Goal: Use online tool/utility: Utilize a website feature to perform a specific function

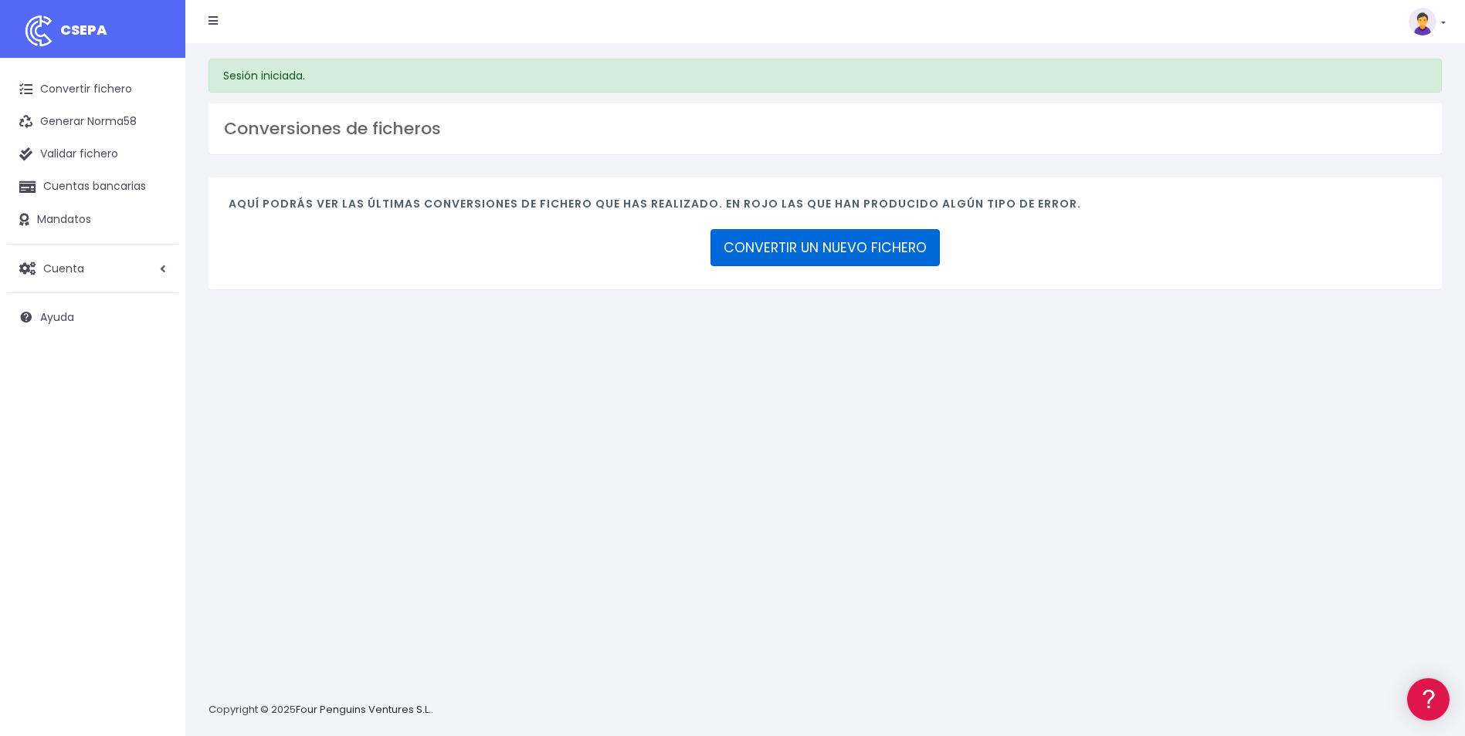
click at [798, 246] on link "CONVERTIR UN NUEVO FICHERO" at bounding box center [824, 247] width 229 height 37
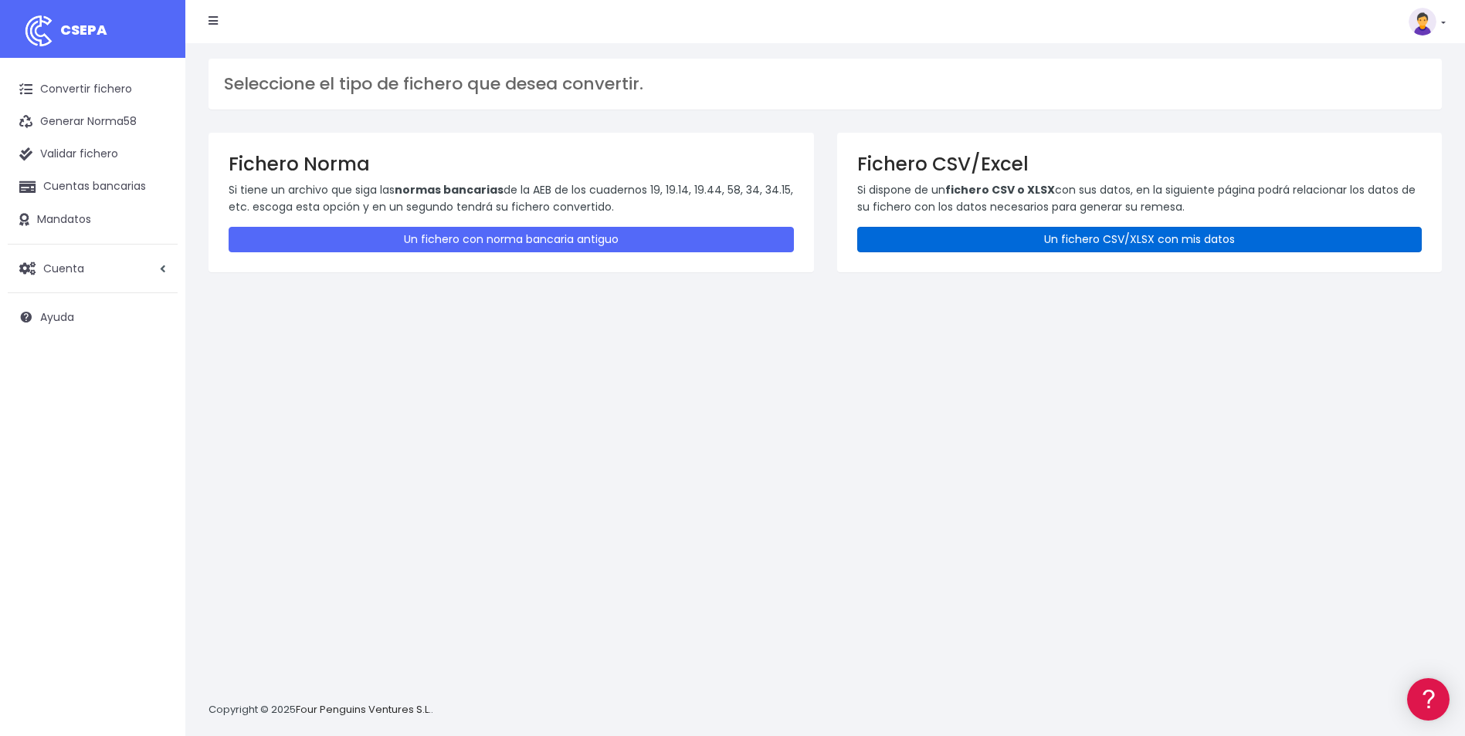
click at [1251, 239] on link "Un fichero CSV/XLSX con mis datos" at bounding box center [1139, 239] width 565 height 25
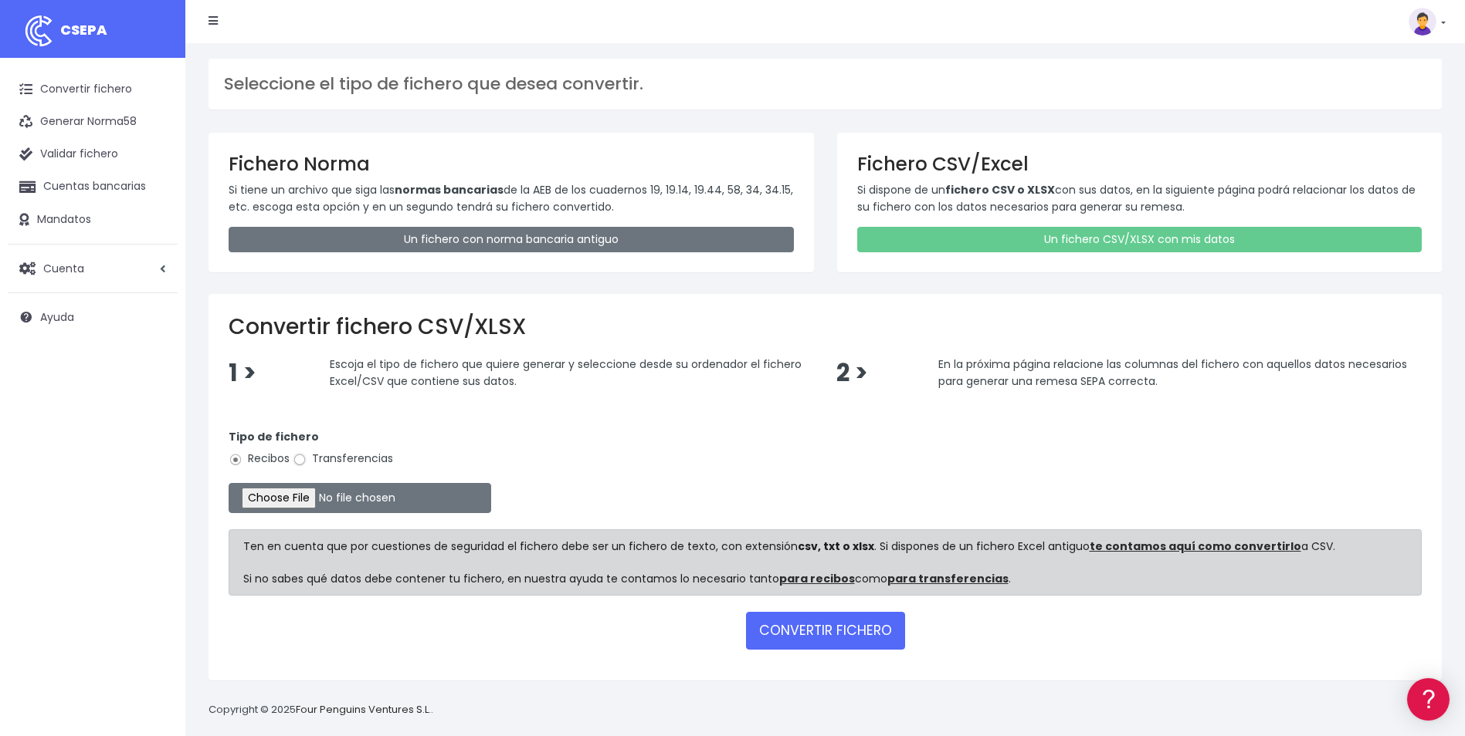
click at [300, 463] on input "Transferencias" at bounding box center [300, 460] width 14 height 14
radio input "true"
click at [310, 496] on input "file" at bounding box center [360, 498] width 262 height 30
type input "C:\fakepath\Copia de BOLSA VACACIONES_FUE_AGOSTO.csv"
click at [846, 628] on button "CONVERTIR FICHERO" at bounding box center [825, 630] width 159 height 37
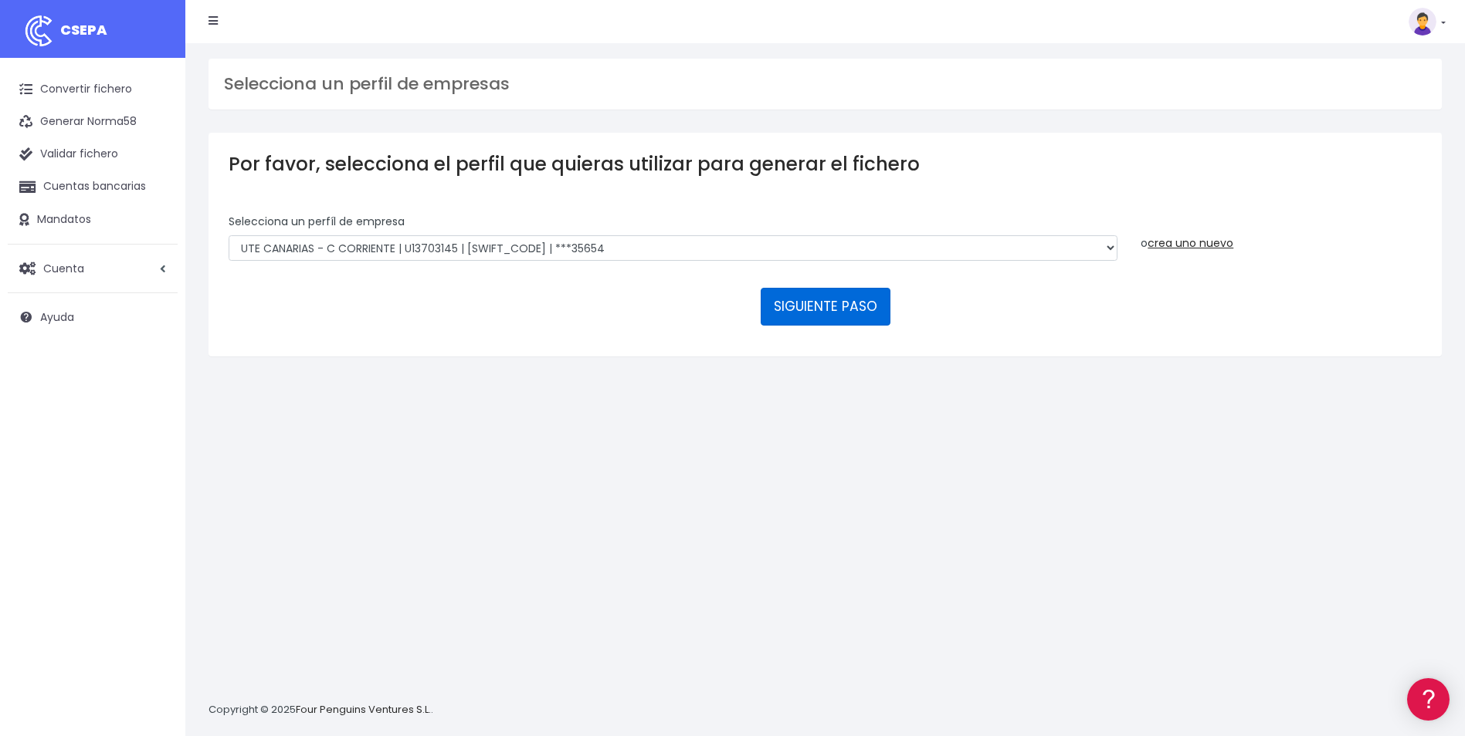
click at [807, 304] on button "SIGUIENTE PASO" at bounding box center [825, 306] width 130 height 37
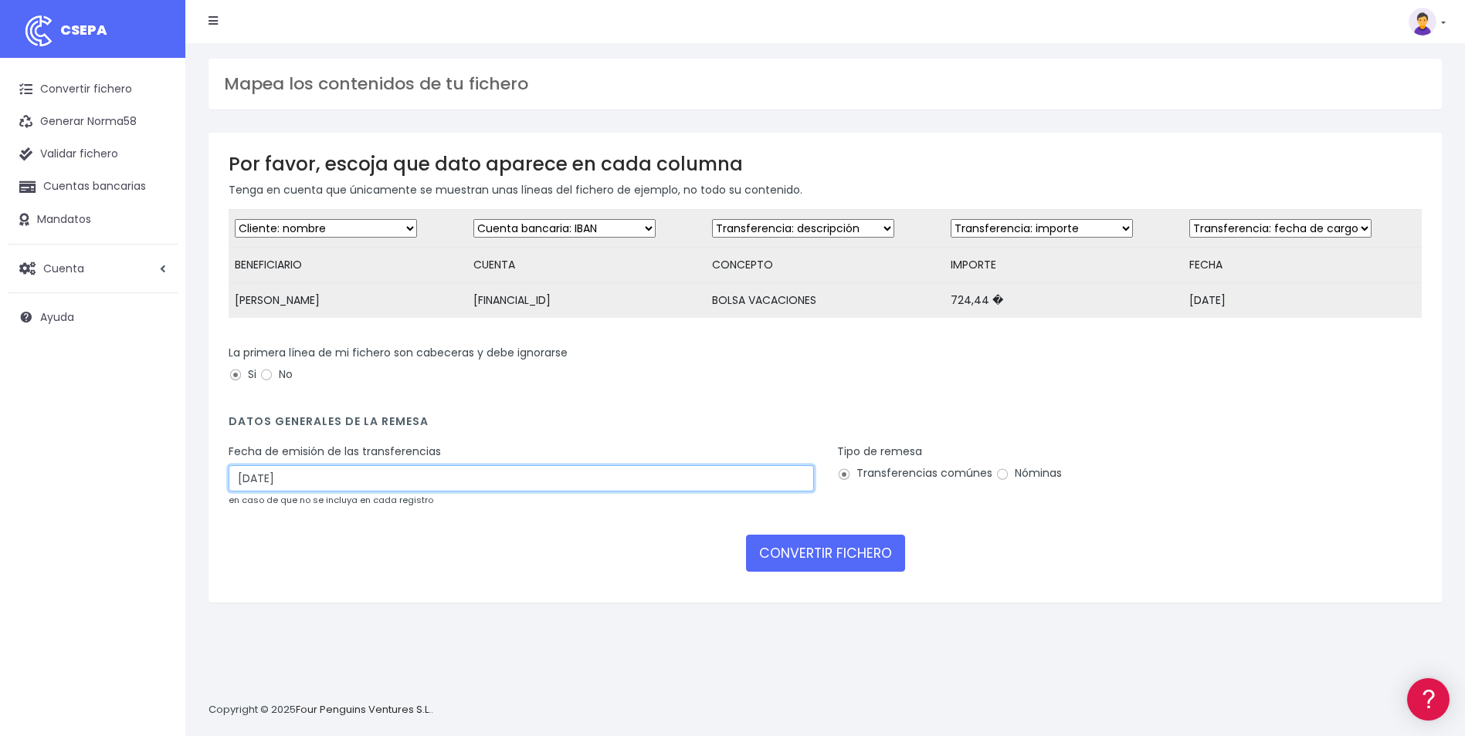
click at [361, 492] on input "20/08/2025" at bounding box center [521, 479] width 585 height 26
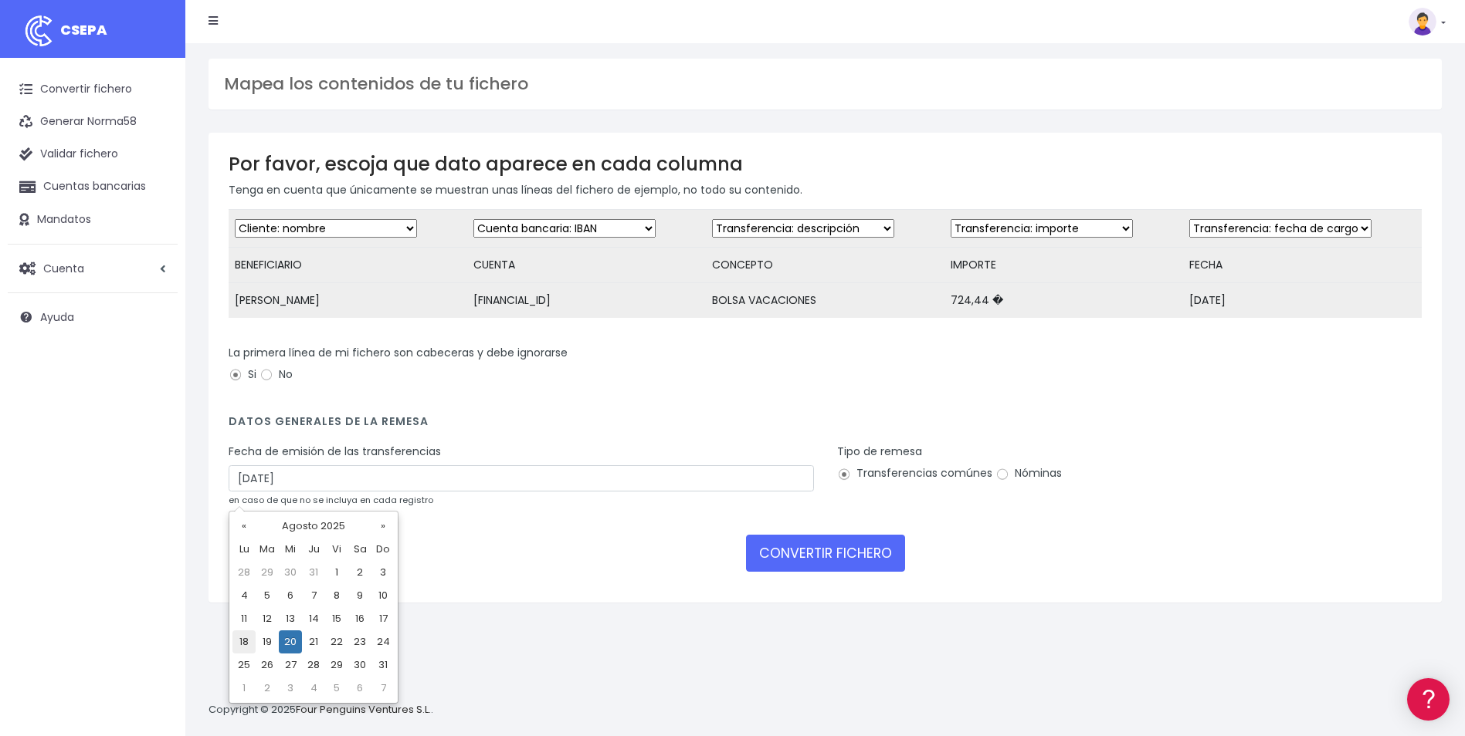
drag, startPoint x: 247, startPoint y: 644, endPoint x: 460, endPoint y: 624, distance: 214.0
click at [247, 645] on td "18" at bounding box center [243, 642] width 23 height 23
type input "18/08/2025"
click at [1004, 482] on input "Nóminas" at bounding box center [1002, 475] width 14 height 14
radio input "true"
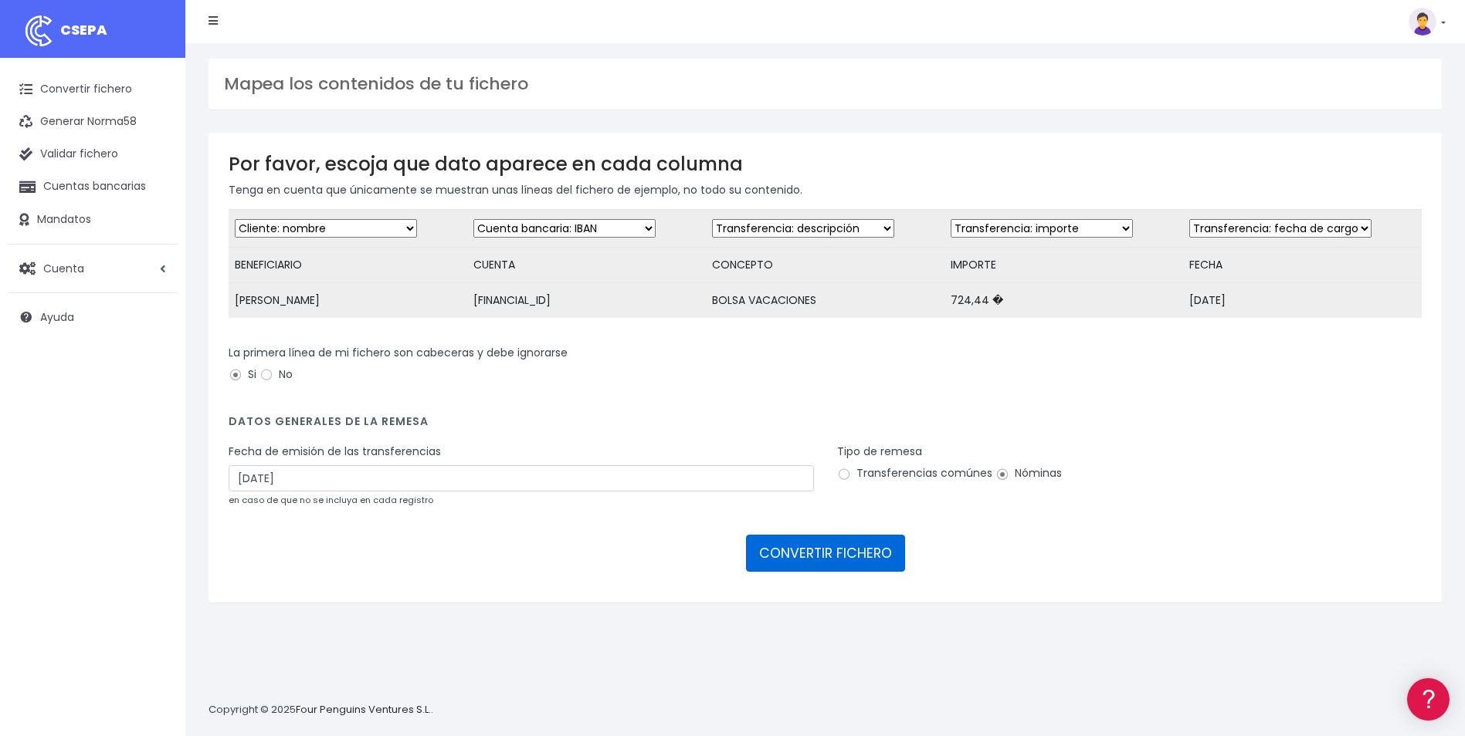
click at [877, 557] on button "CONVERTIR FICHERO" at bounding box center [825, 553] width 159 height 37
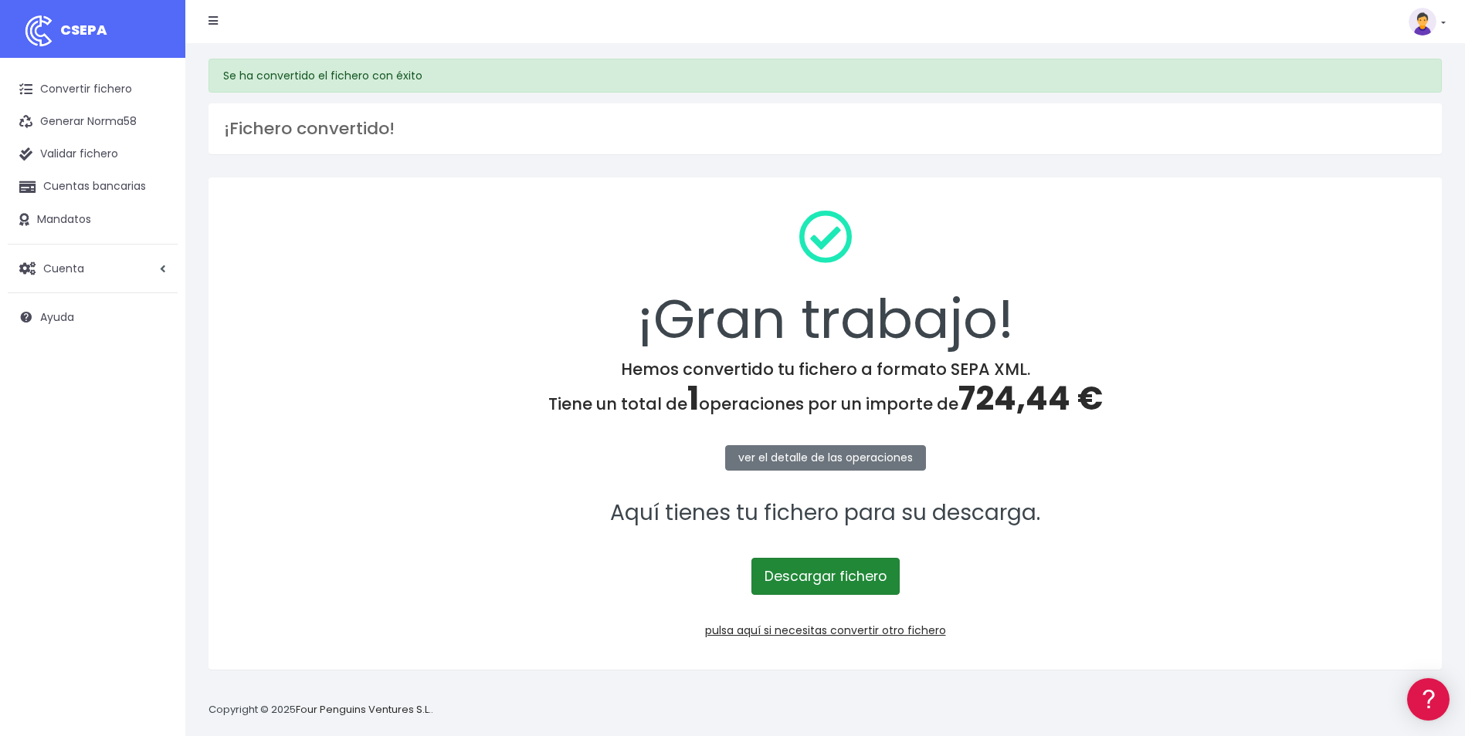
click at [850, 587] on link "Descargar fichero" at bounding box center [825, 576] width 148 height 37
click at [838, 628] on link "pulsa aquí si necesitas convertir otro fichero" at bounding box center [825, 630] width 241 height 15
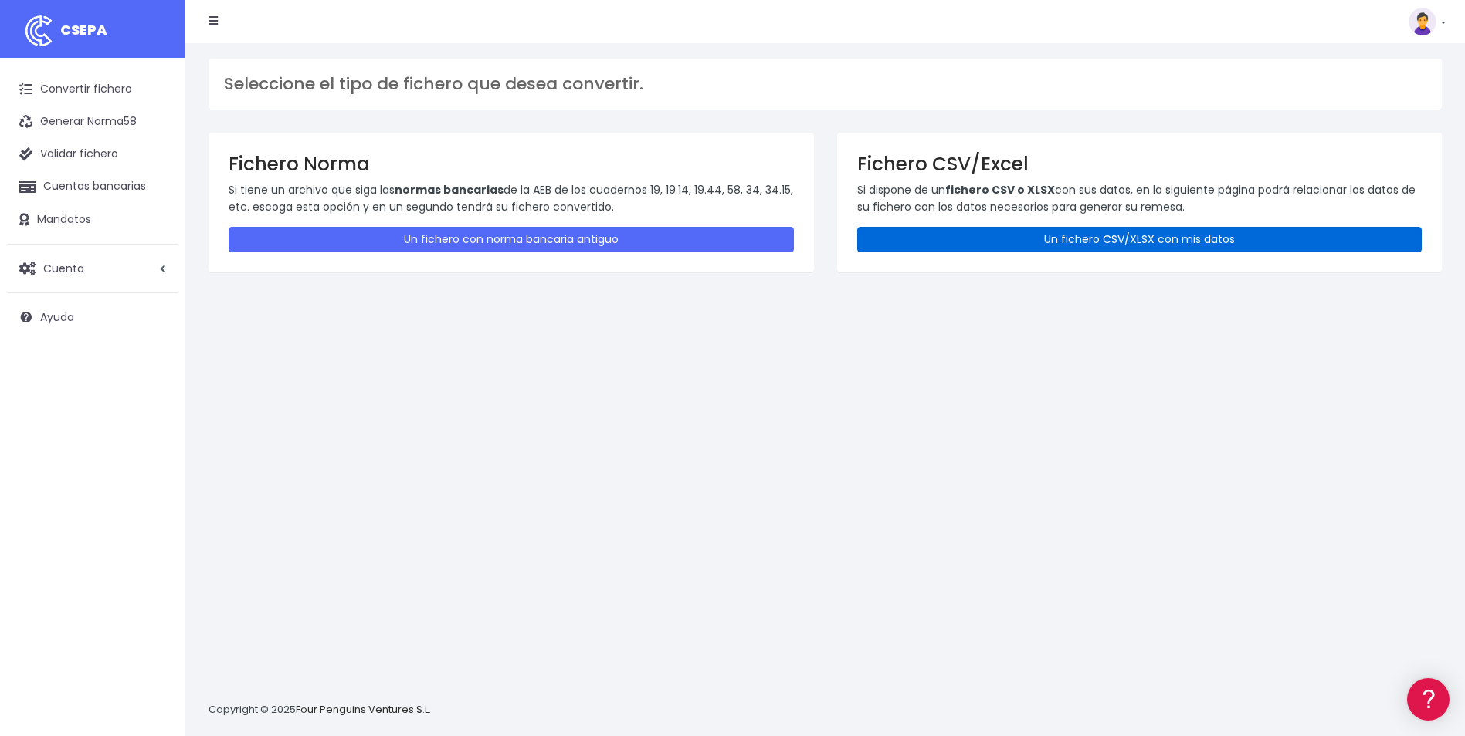
click at [1238, 237] on link "Un fichero CSV/XLSX con mis datos" at bounding box center [1139, 239] width 565 height 25
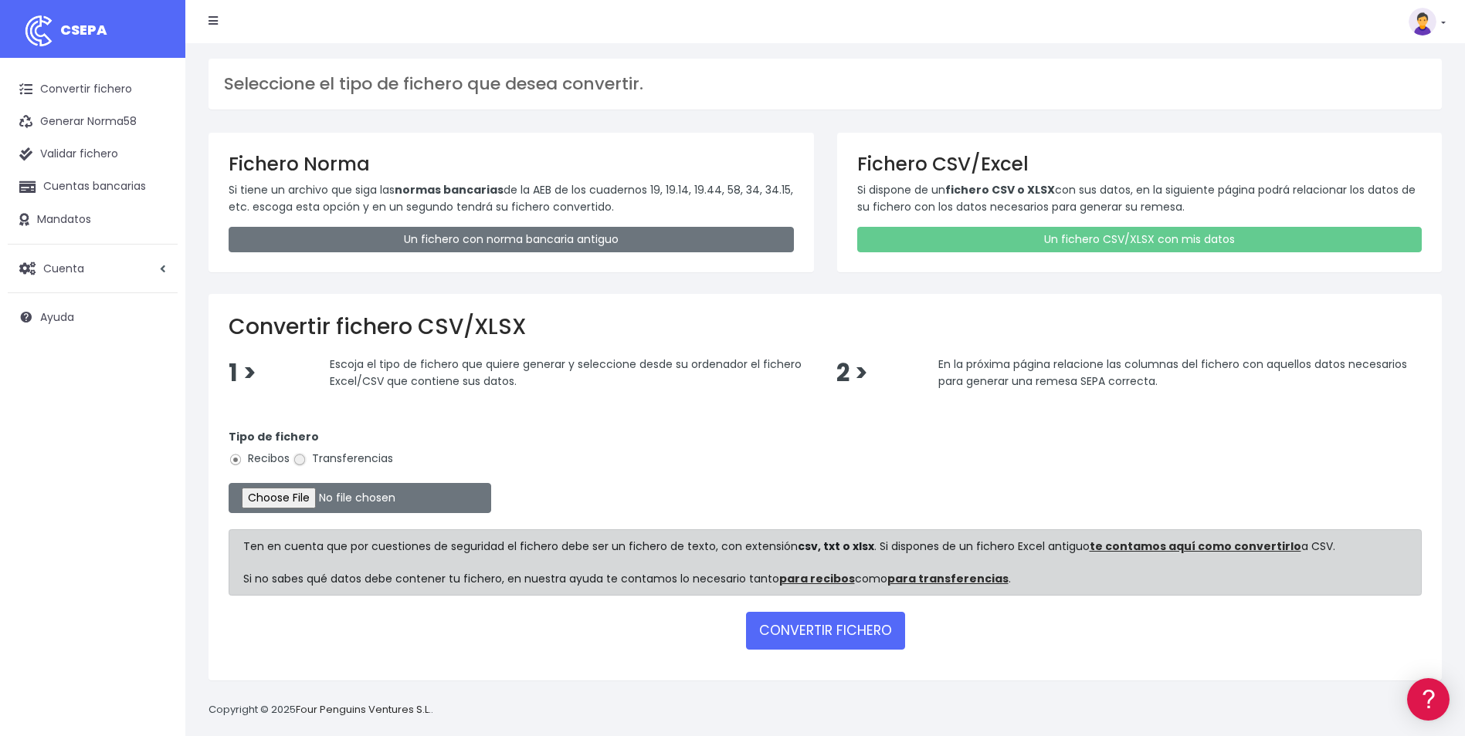
click at [299, 459] on input "Transferencias" at bounding box center [300, 460] width 14 height 14
radio input "true"
click at [303, 501] on input "file" at bounding box center [360, 498] width 262 height 30
type input "C:\fakepath\Copia de BOLSA VACACIONES_TFS_AGOSTO25_2.csv"
click at [838, 628] on button "CONVERTIR FICHERO" at bounding box center [825, 630] width 159 height 37
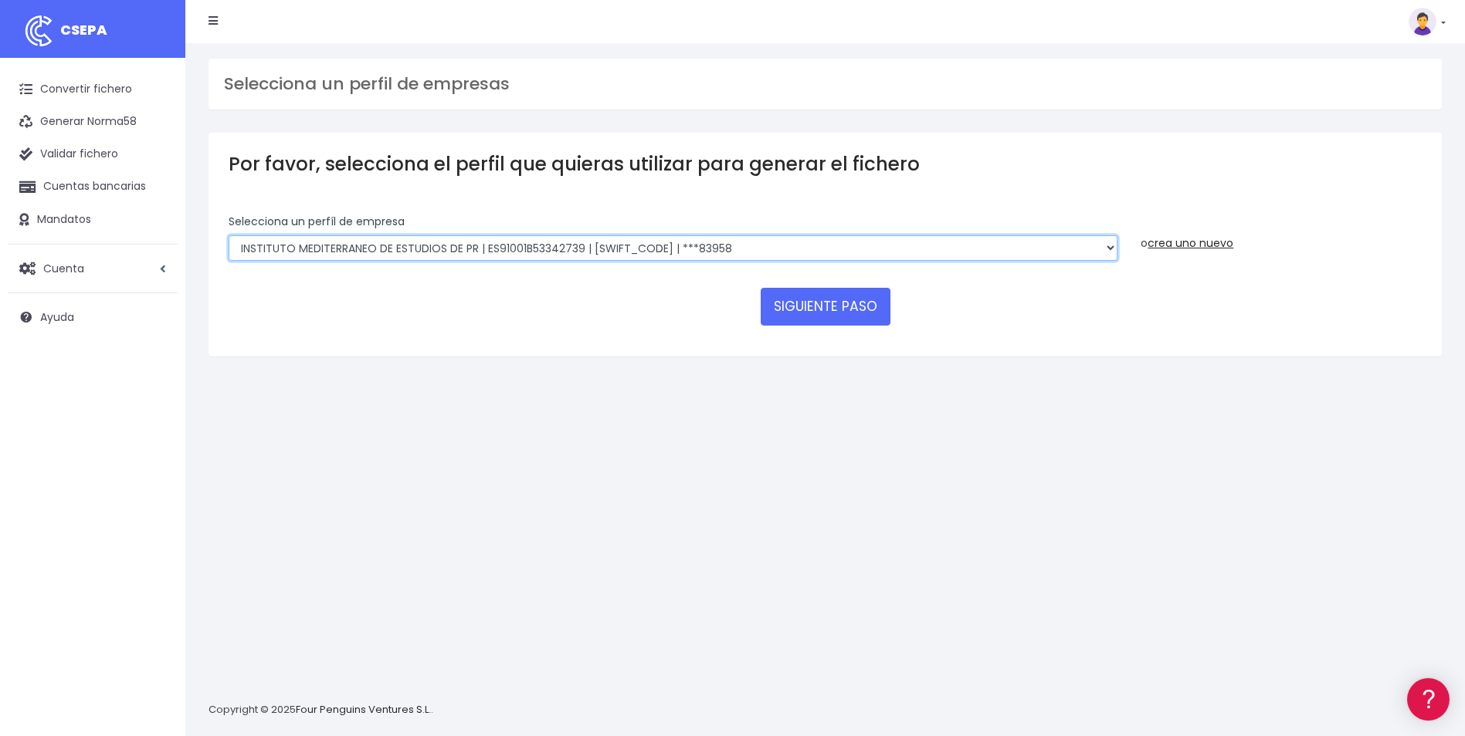
click at [1107, 243] on select "INSTITUTO MEDITERRANEO DE ESTUDIOS DE PR | ES91001B53342739 | BSCHESMMXXX | ***…" at bounding box center [673, 248] width 889 height 26
select select "1887"
click at [229, 235] on select "INSTITUTO MEDITERRANEO DE ESTUDIOS DE PR | ES91001B53342739 | BSCHESMMXXX | ***…" at bounding box center [673, 248] width 889 height 26
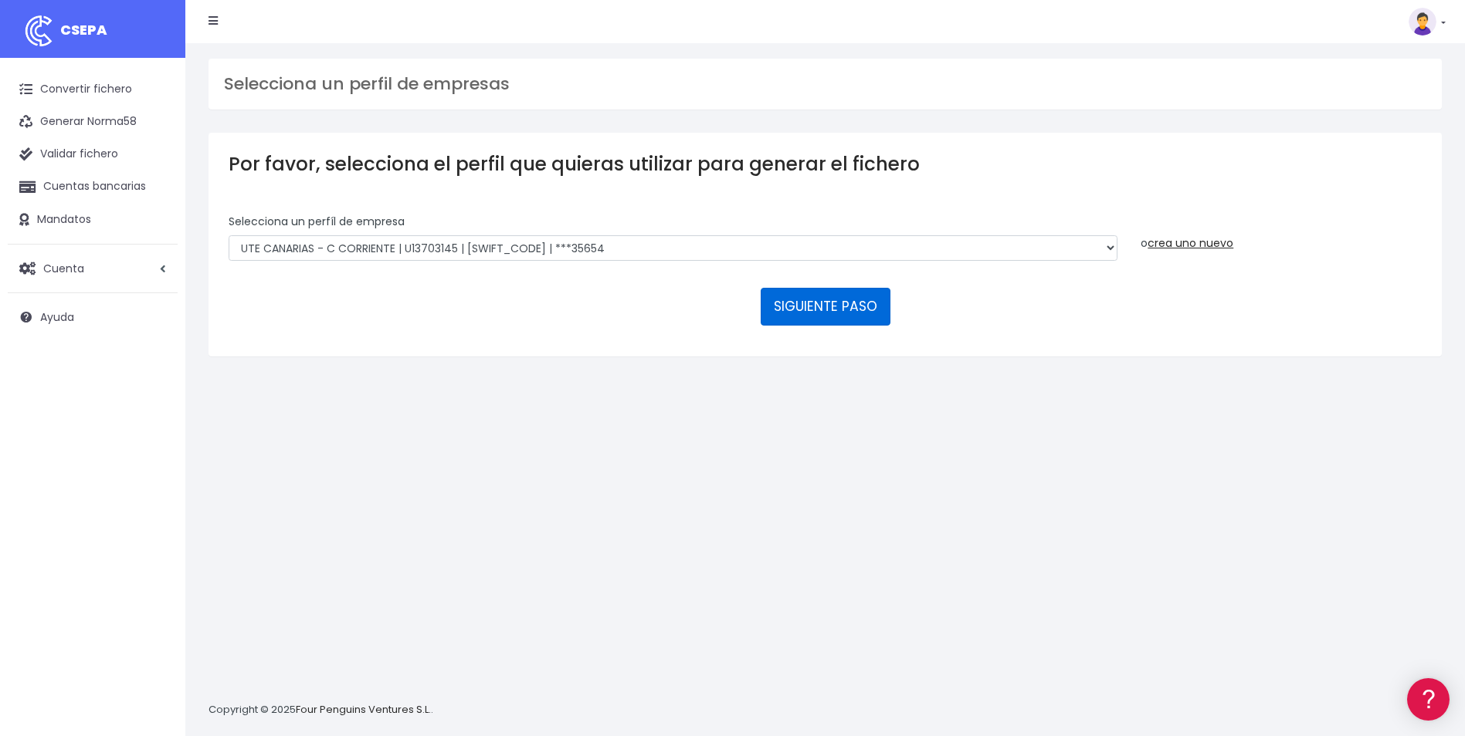
click at [861, 311] on button "SIGUIENTE PASO" at bounding box center [825, 306] width 130 height 37
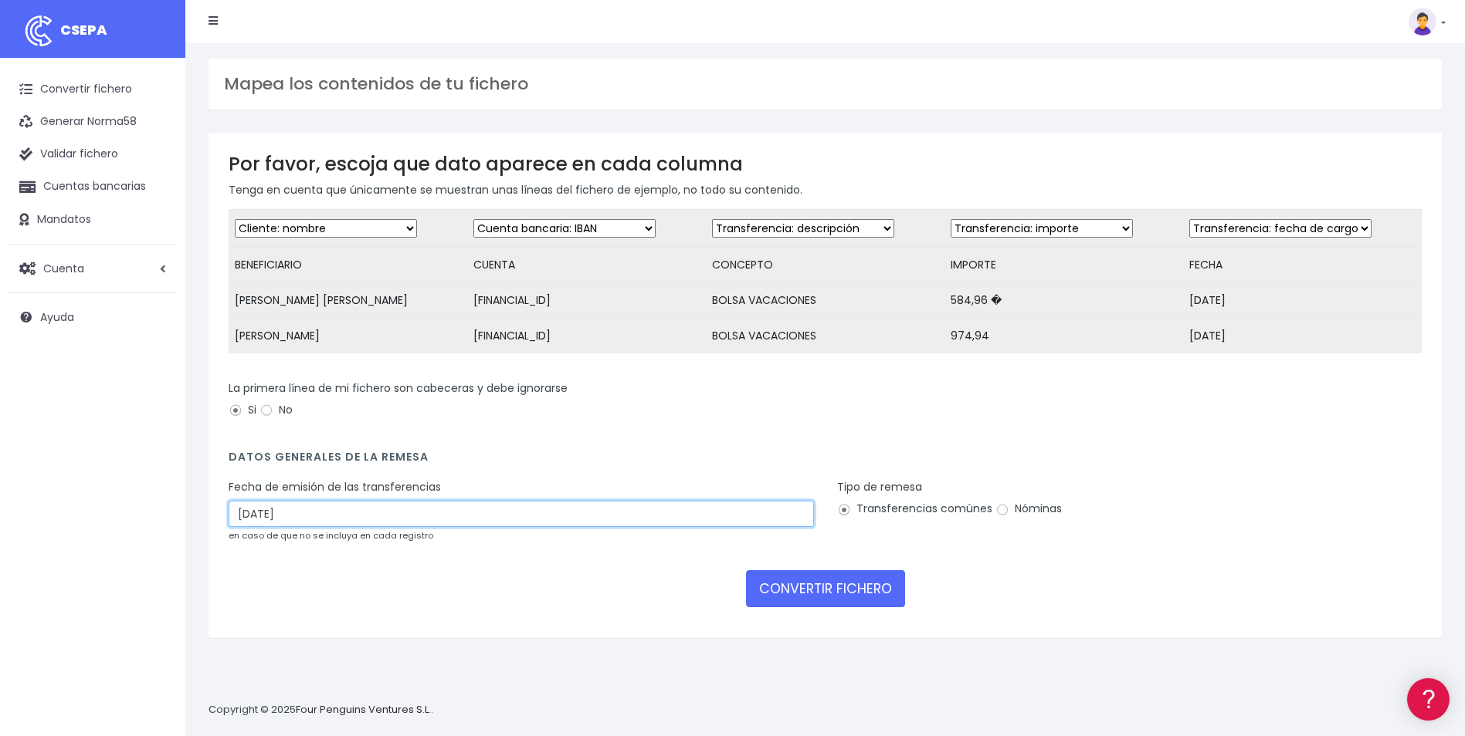
click at [370, 527] on input "[DATE]" at bounding box center [521, 514] width 585 height 26
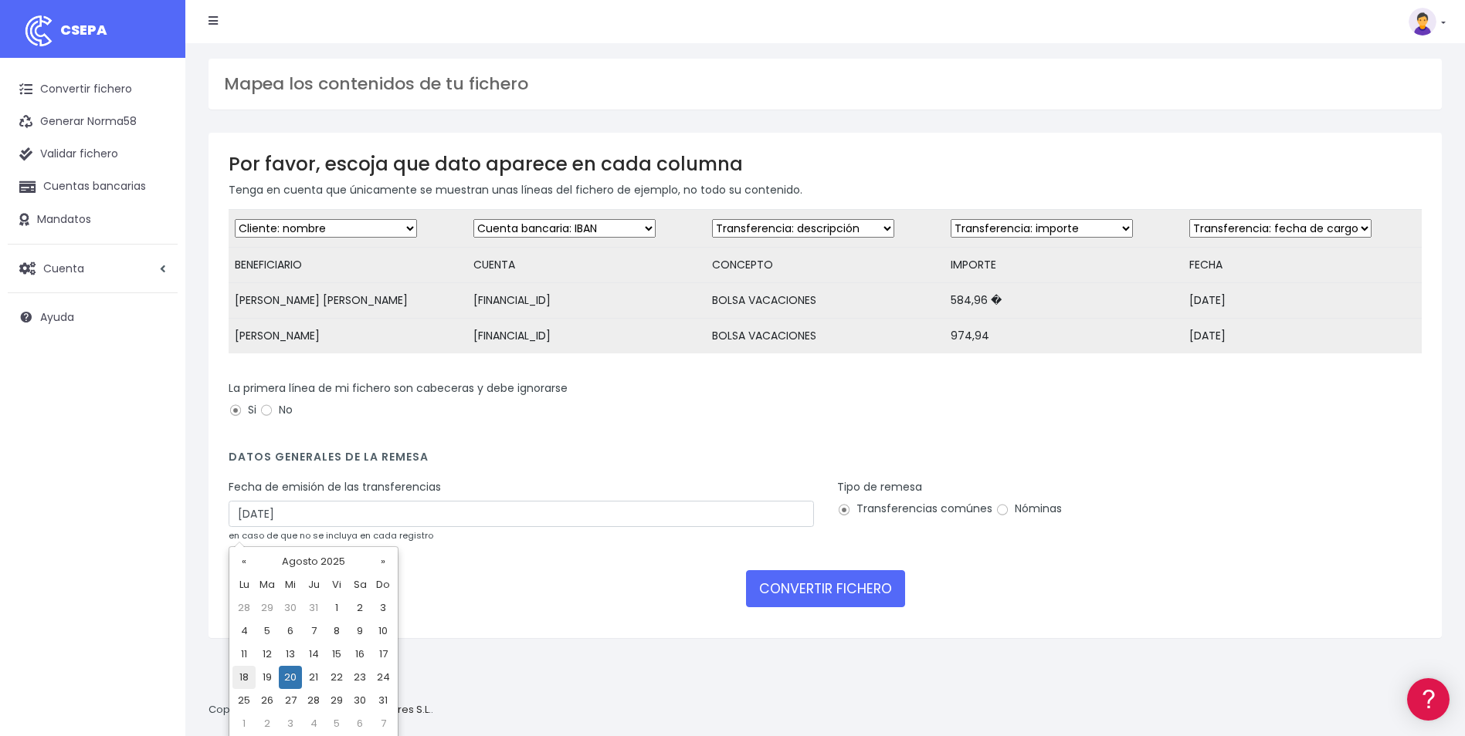
click at [248, 686] on td "18" at bounding box center [243, 677] width 23 height 23
type input "[DATE]"
click at [990, 520] on div "Tipo de remesa Transferencias comúnes Nóminas" at bounding box center [1129, 500] width 585 height 43
click at [1011, 517] on label "Nóminas" at bounding box center [1028, 509] width 66 height 16
click at [1009, 517] on input "Nóminas" at bounding box center [1002, 510] width 14 height 14
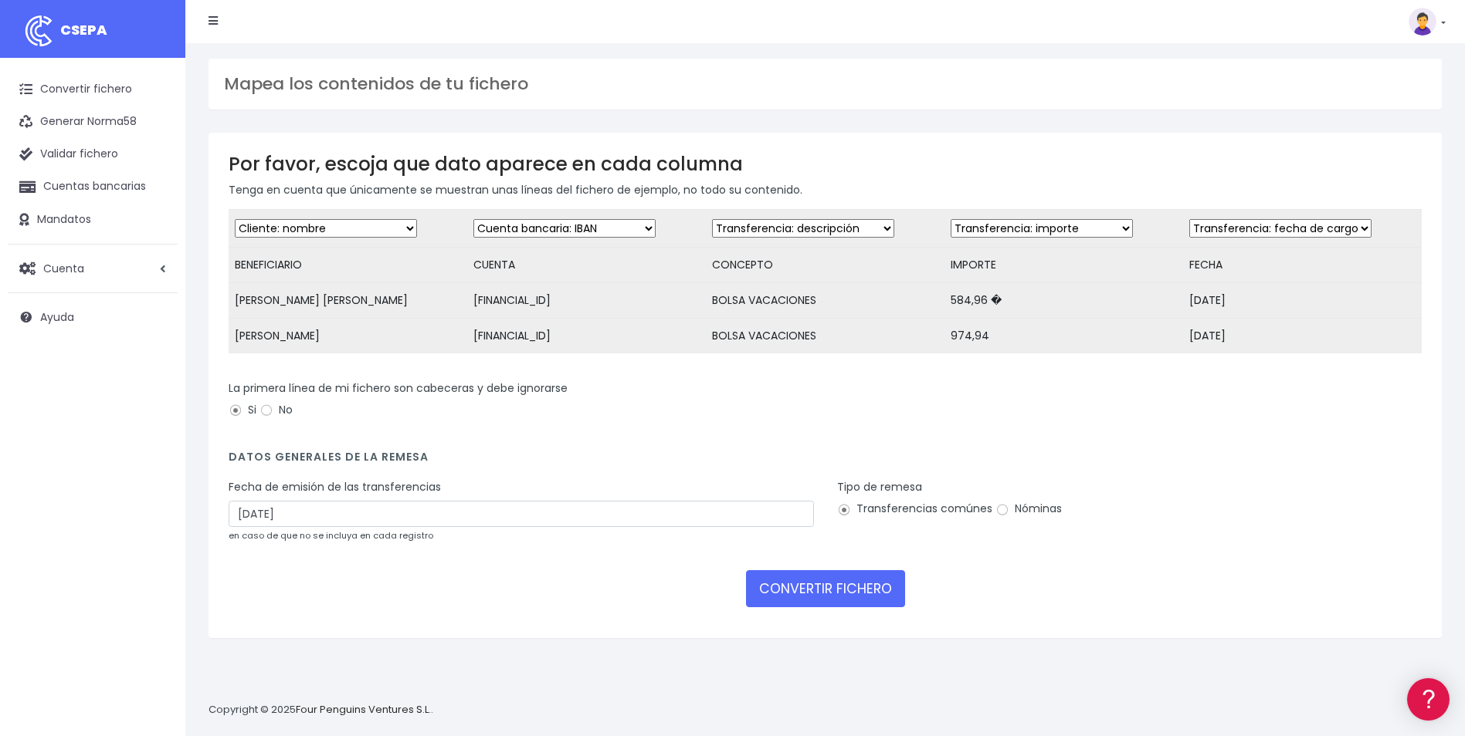
radio input "true"
click at [851, 603] on button "CONVERTIR FICHERO" at bounding box center [825, 589] width 159 height 37
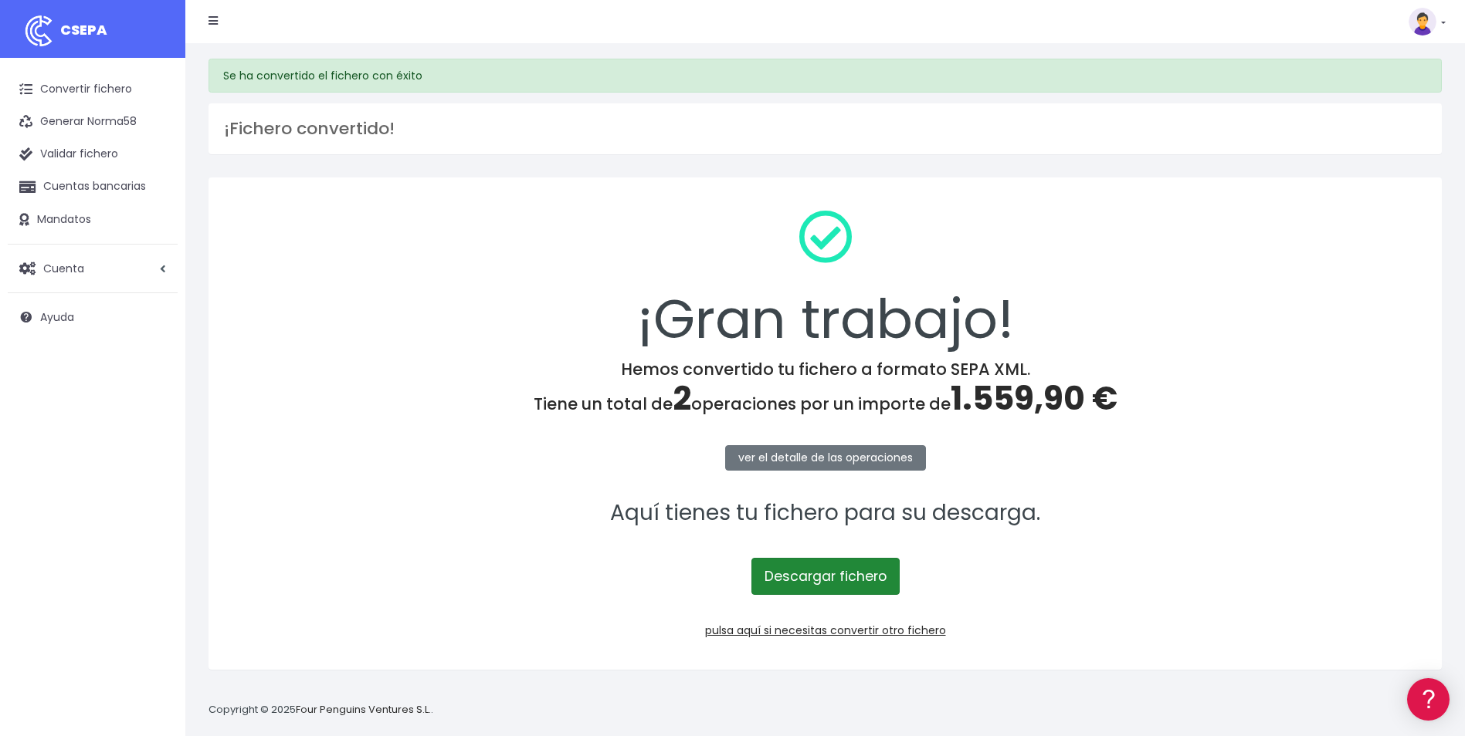
click at [857, 577] on link "Descargar fichero" at bounding box center [825, 576] width 148 height 37
click at [816, 636] on link "pulsa aquí si necesitas convertir otro fichero" at bounding box center [825, 630] width 241 height 15
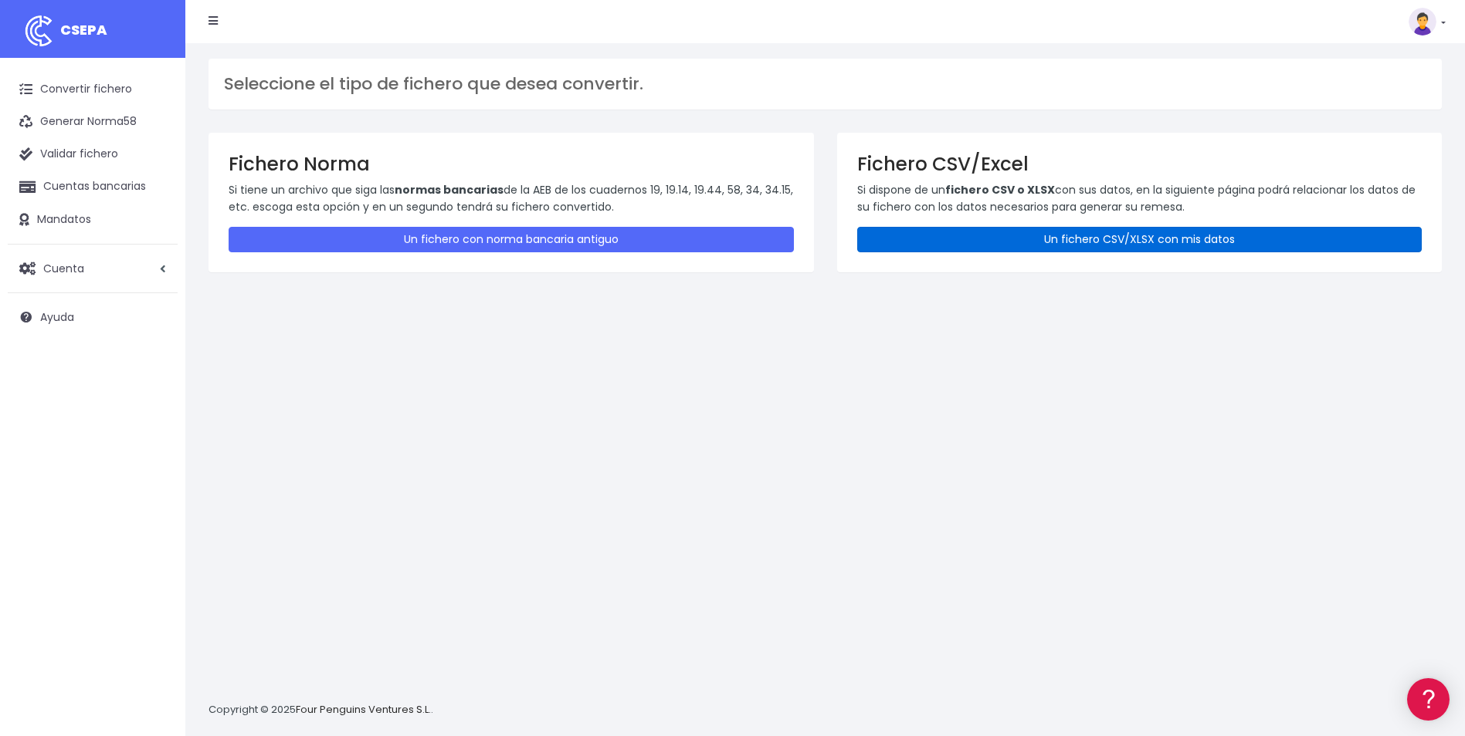
click at [1209, 250] on link "Un fichero CSV/XLSX con mis datos" at bounding box center [1139, 239] width 565 height 25
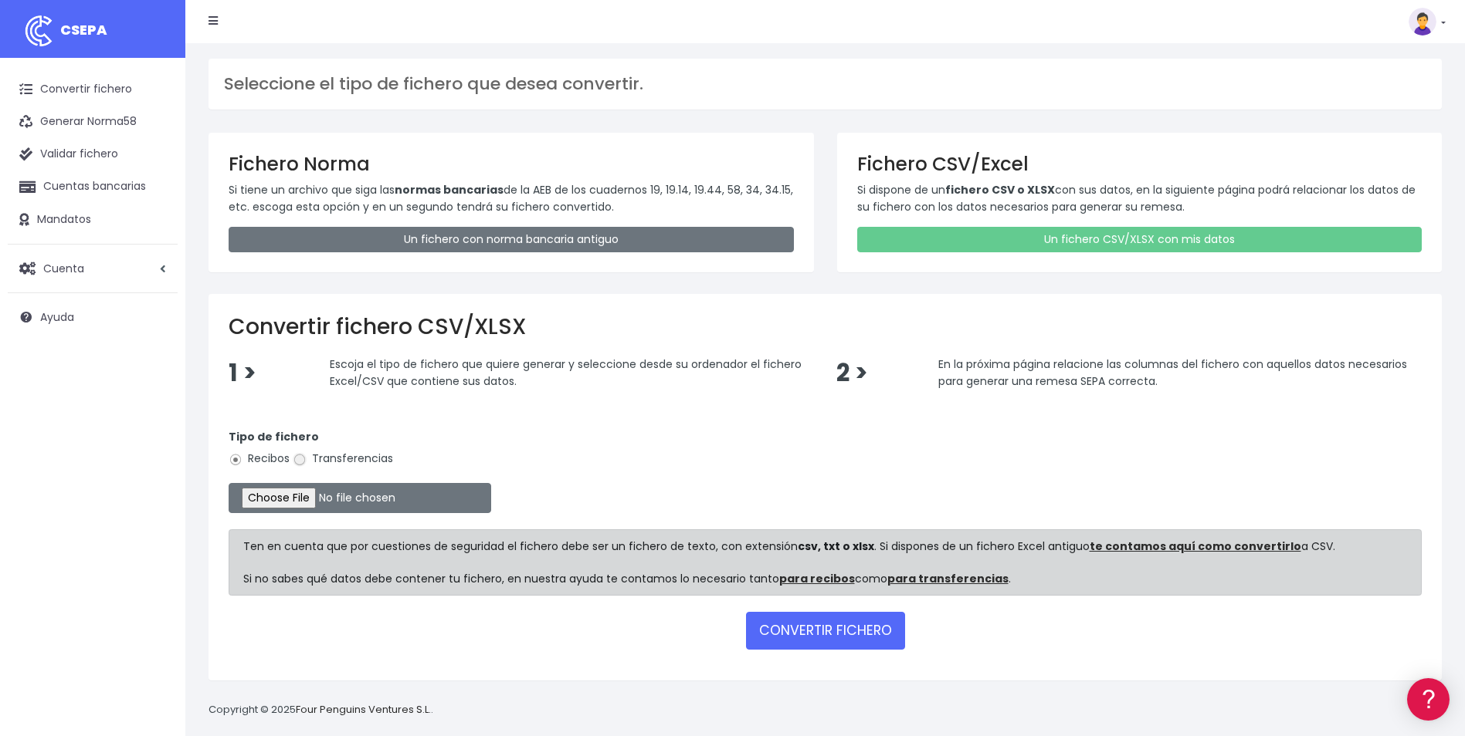
click at [300, 458] on input "Transferencias" at bounding box center [300, 460] width 14 height 14
radio input "true"
click at [290, 503] on input "file" at bounding box center [360, 498] width 262 height 30
type input "C:\fakepath\Copia de BOLSA VACACIONES_ACE_AGOSTO25.csv"
click at [808, 638] on button "CONVERTIR FICHERO" at bounding box center [825, 630] width 159 height 37
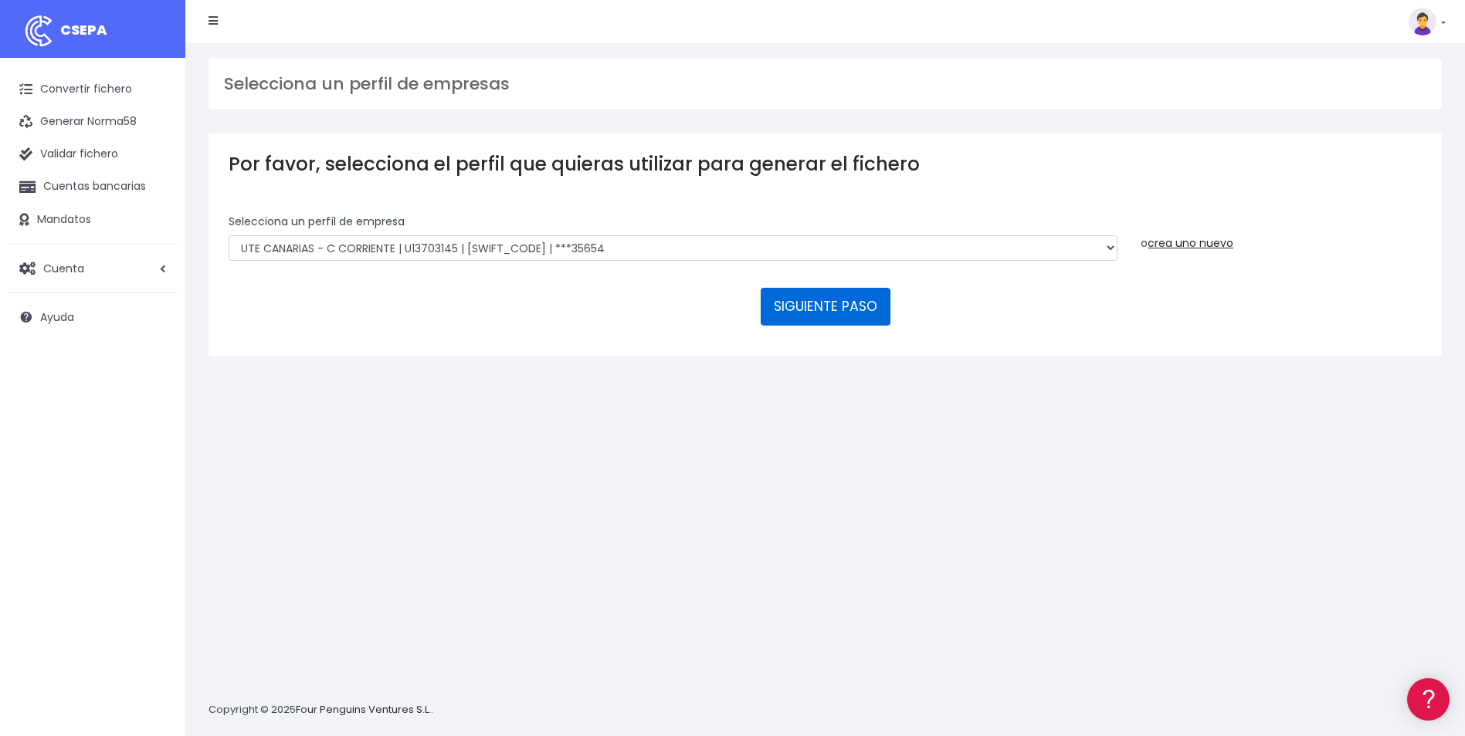
click at [808, 313] on button "SIGUIENTE PASO" at bounding box center [825, 306] width 130 height 37
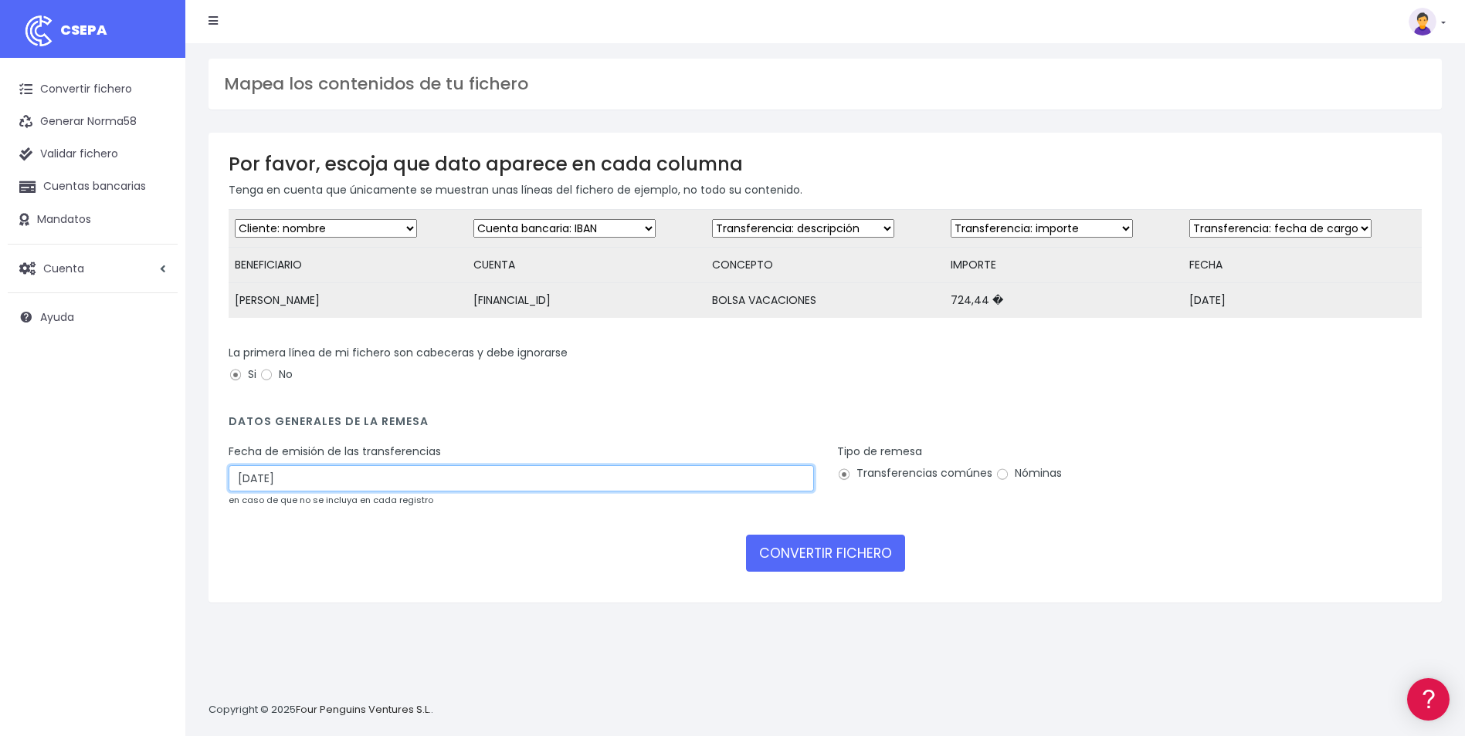
click at [422, 483] on input "20/08/2025" at bounding box center [521, 479] width 585 height 26
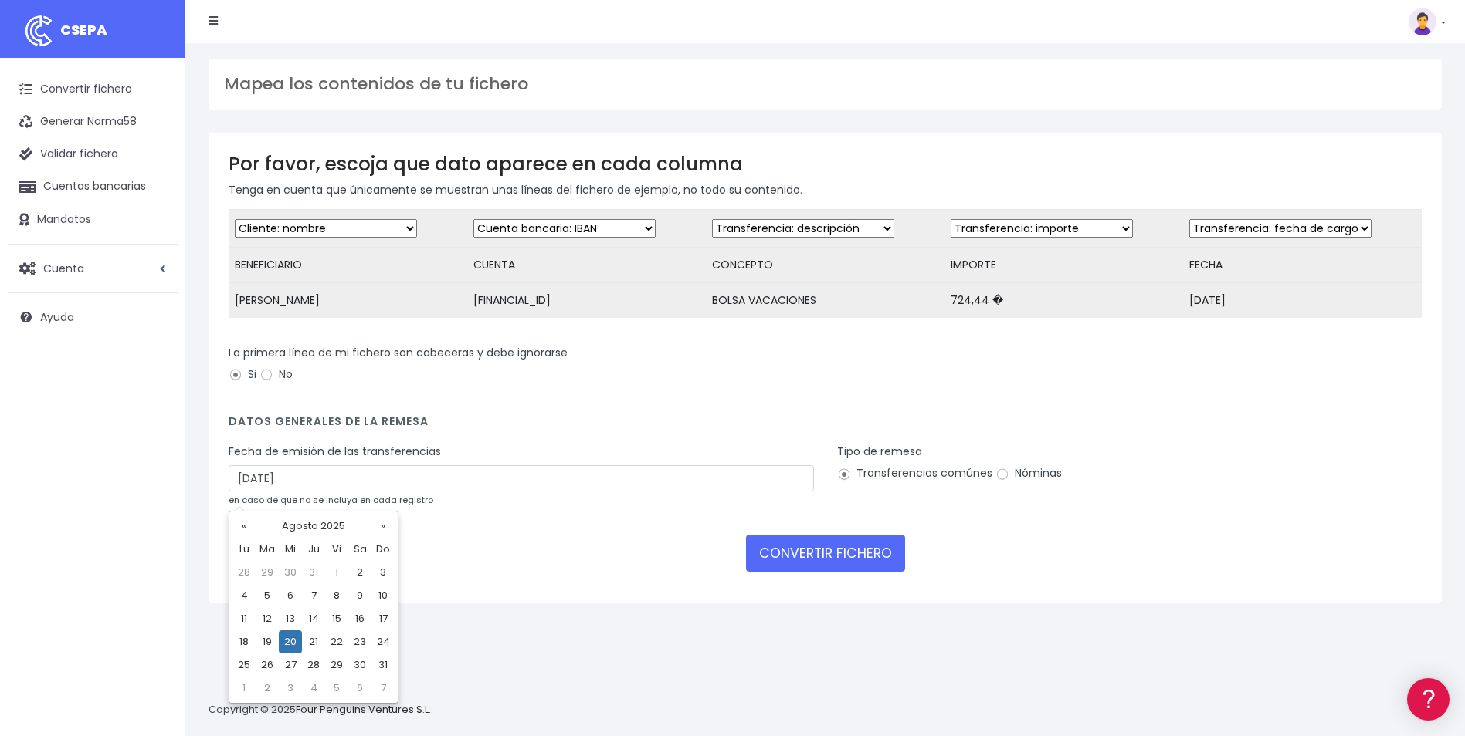
drag, startPoint x: 242, startPoint y: 643, endPoint x: 367, endPoint y: 584, distance: 138.5
click at [243, 643] on td "18" at bounding box center [243, 642] width 23 height 23
type input "18/08/2025"
click at [996, 482] on input "Nóminas" at bounding box center [1002, 475] width 14 height 14
radio input "true"
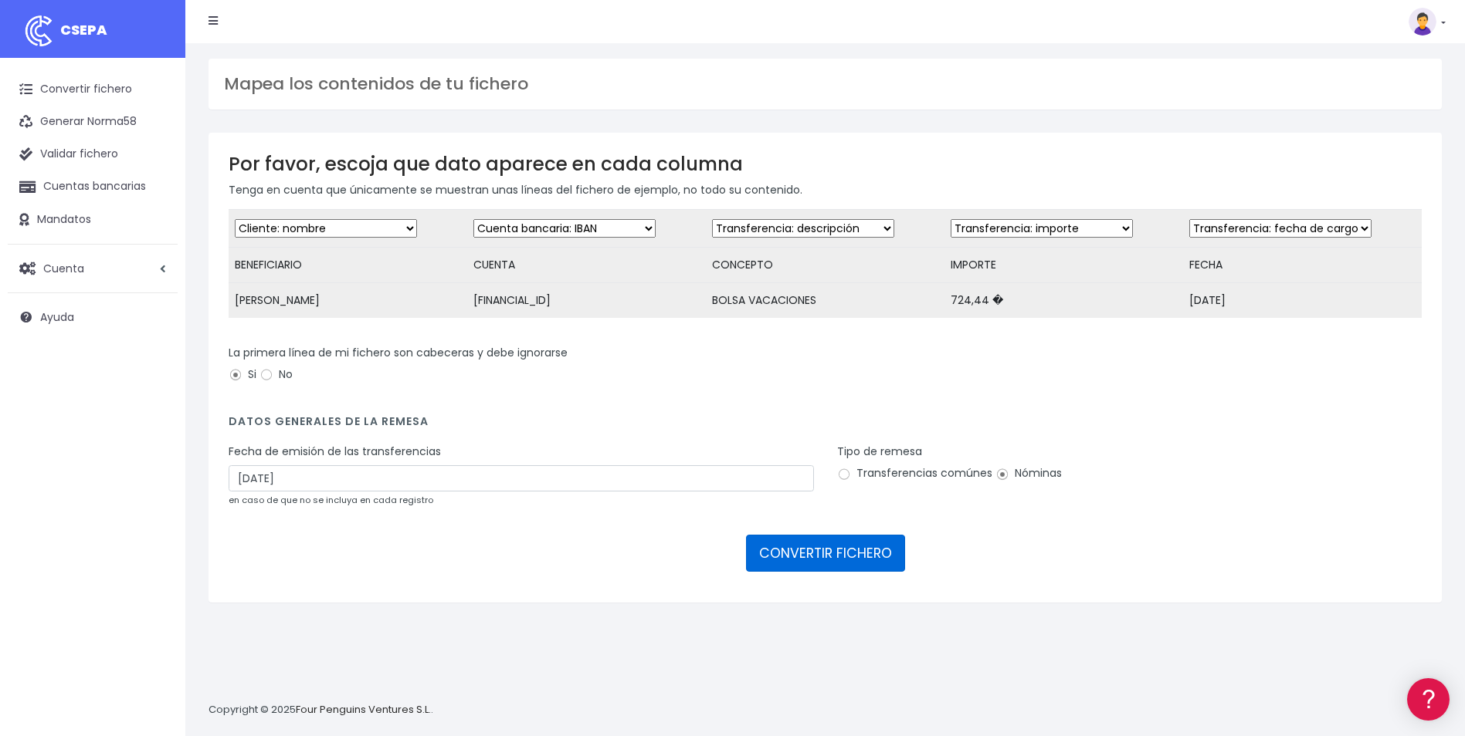
click at [815, 572] on button "CONVERTIR FICHERO" at bounding box center [825, 553] width 159 height 37
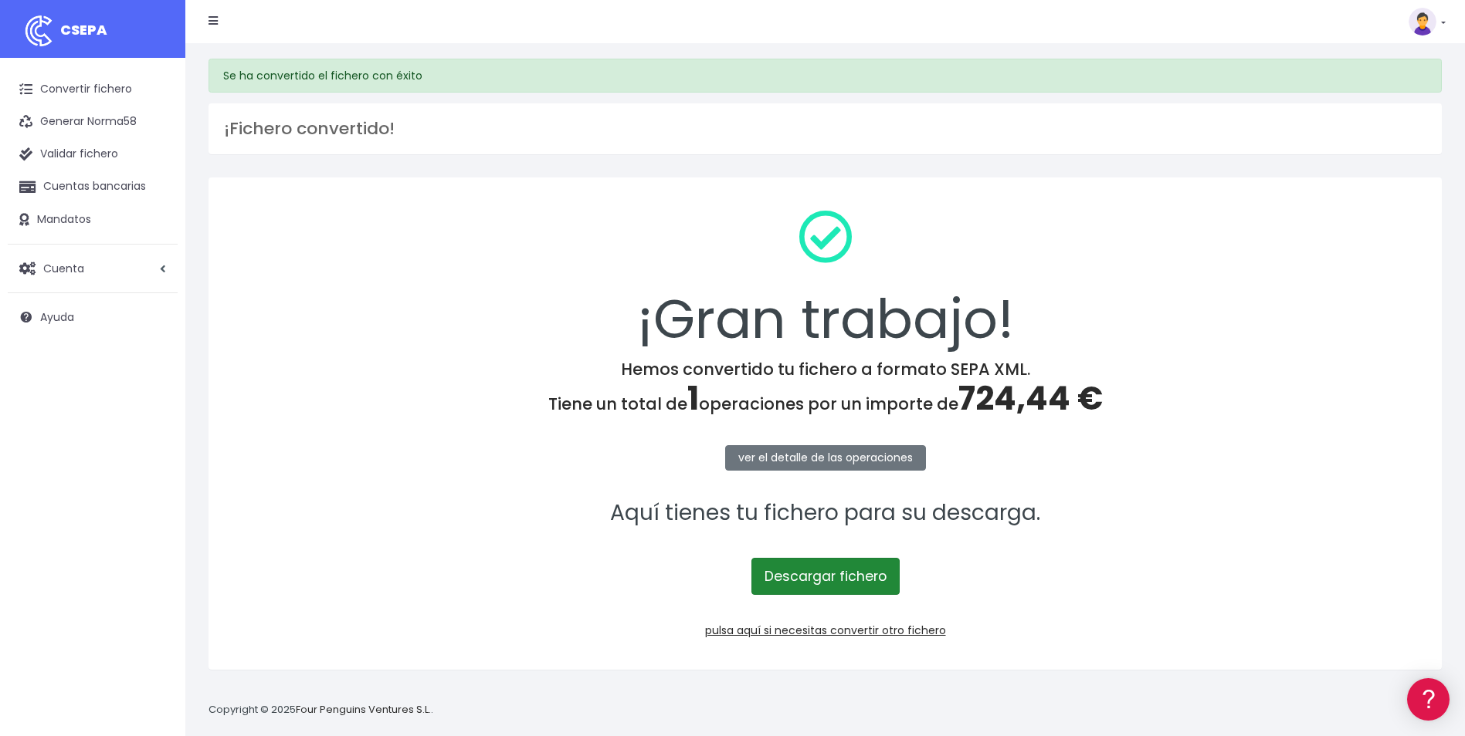
click at [865, 579] on link "Descargar fichero" at bounding box center [825, 576] width 148 height 37
